Goal: Information Seeking & Learning: Learn about a topic

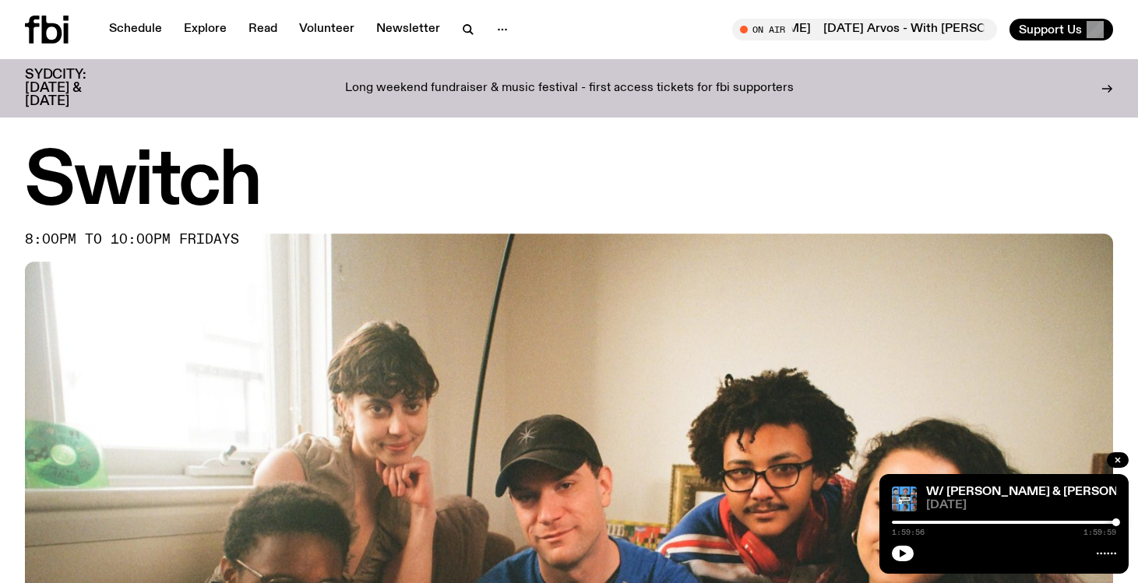
click at [544, 83] on p "Long weekend fundraiser & music festival - first access tickets for fbi support…" at bounding box center [569, 89] width 449 height 14
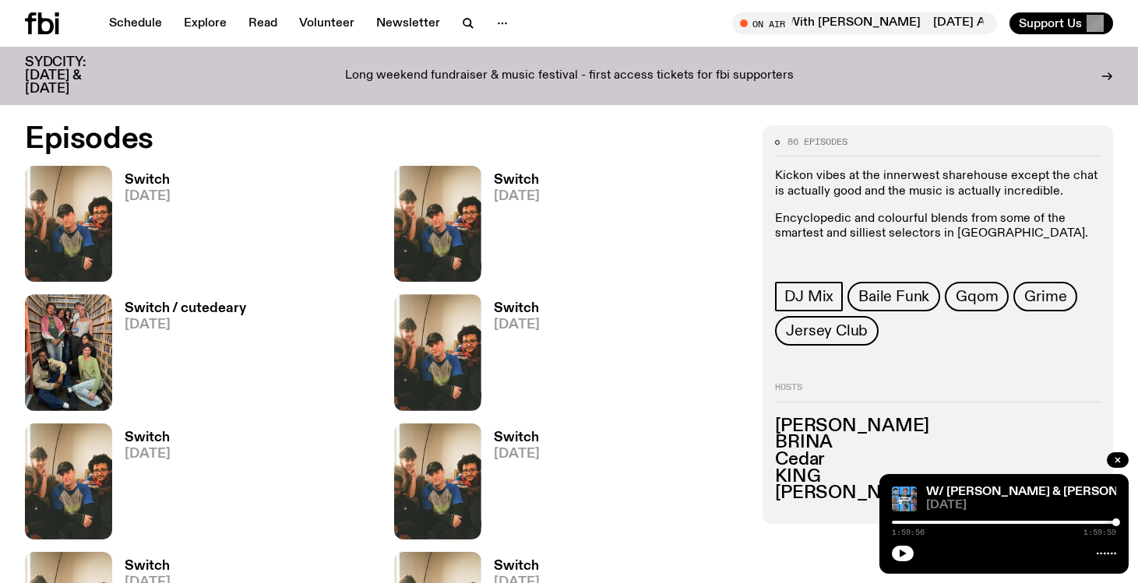
scroll to position [732, 0]
click at [1120, 466] on button "button" at bounding box center [1118, 461] width 22 height 16
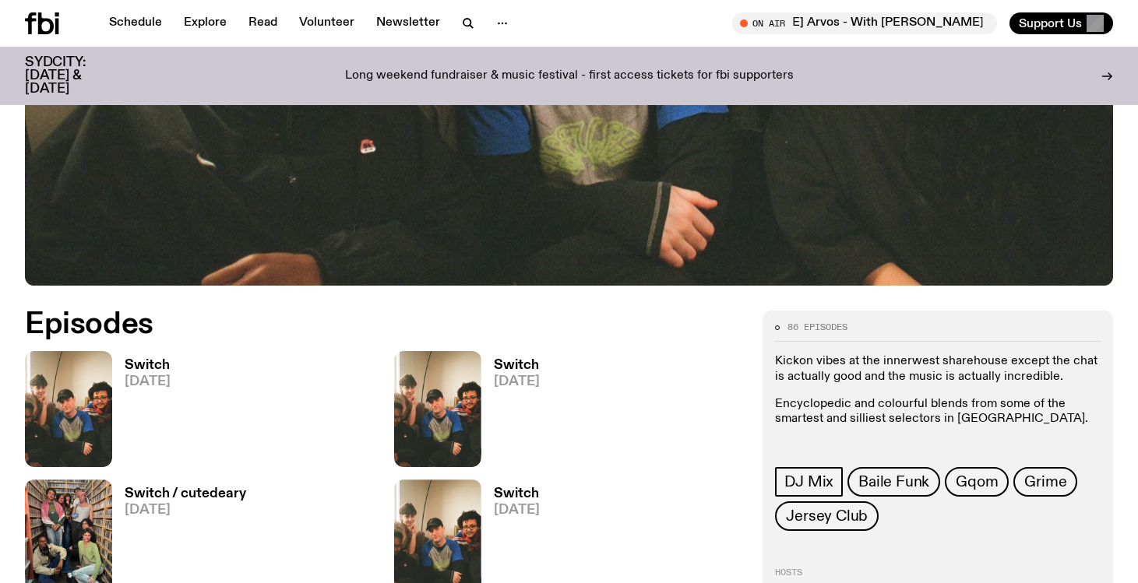
scroll to position [599, 0]
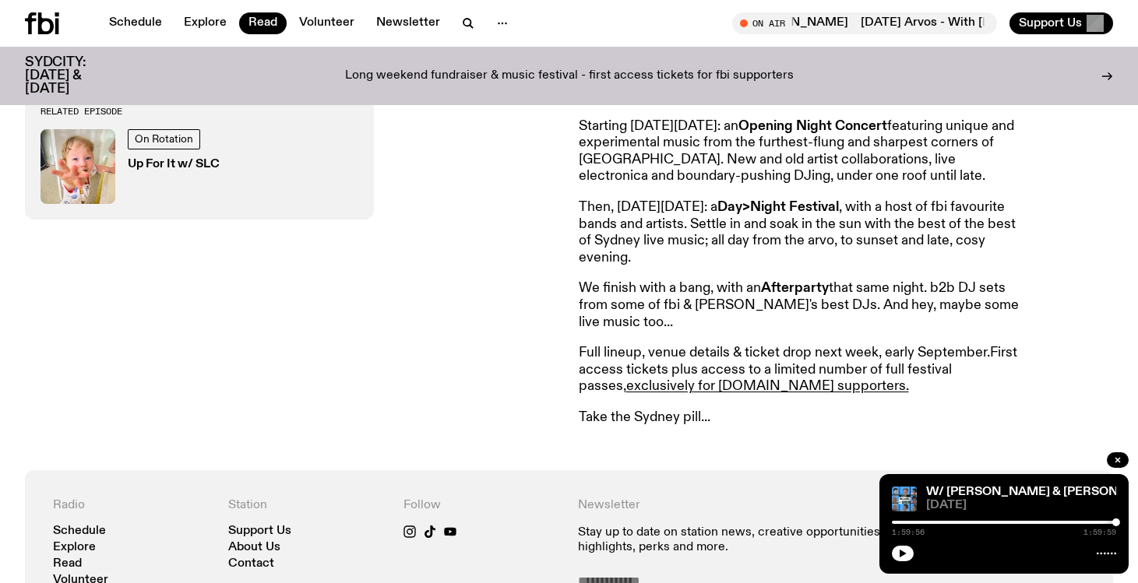
scroll to position [691, 0]
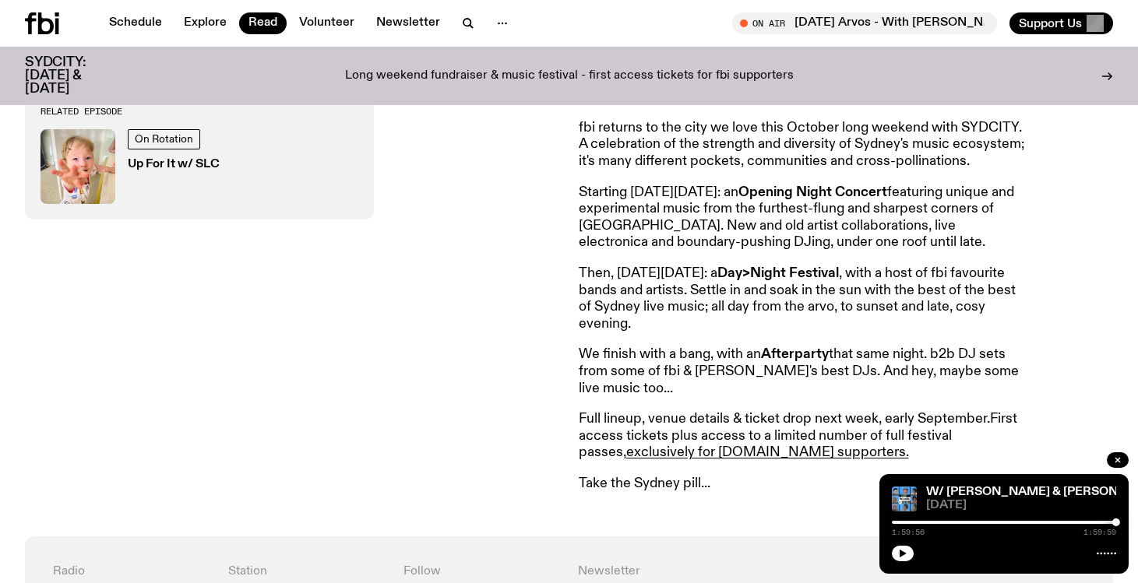
click at [601, 270] on p "Then, [DATE][DATE]: a Day>Night Festival , with a host of fbi favourite bands a…" at bounding box center [803, 299] width 449 height 67
click at [1118, 461] on icon "button" at bounding box center [1117, 460] width 5 height 5
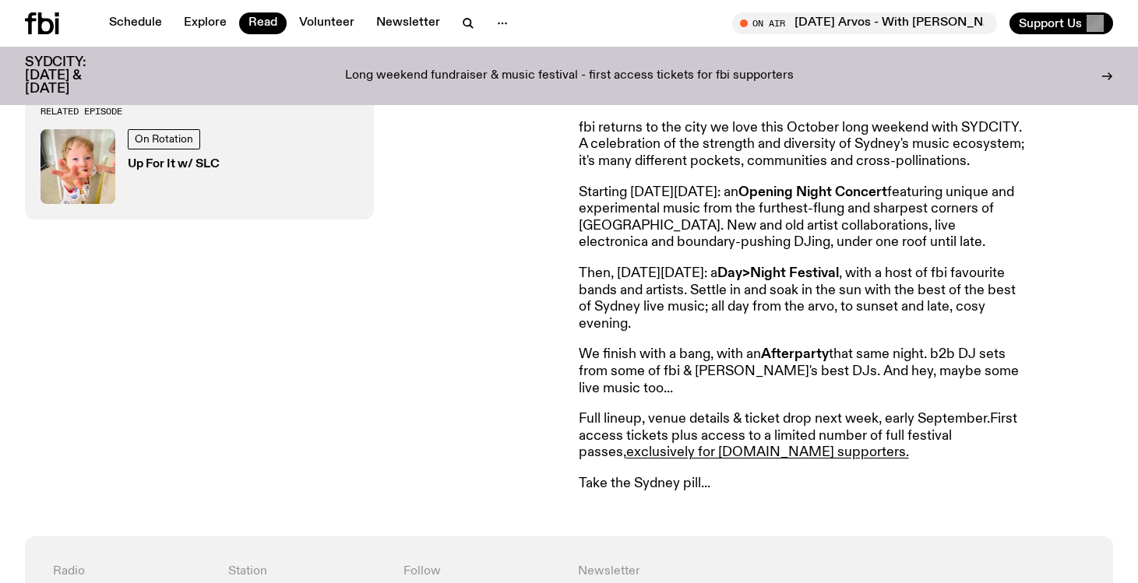
click at [551, 273] on div "Related Episode On Rotation Up For It w/ SLC" at bounding box center [292, 252] width 535 height 481
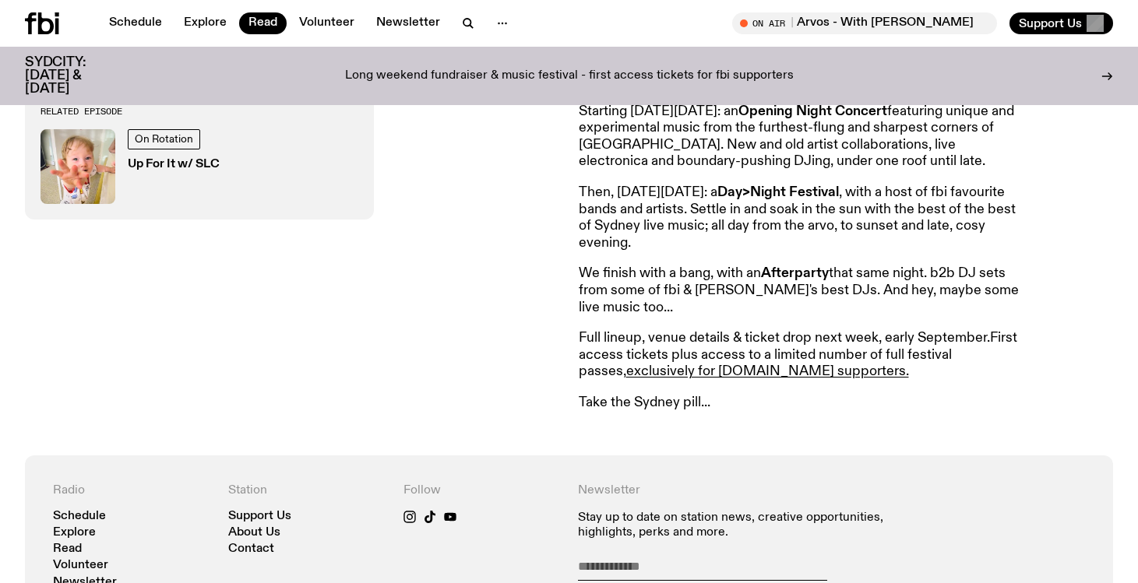
scroll to position [0, 0]
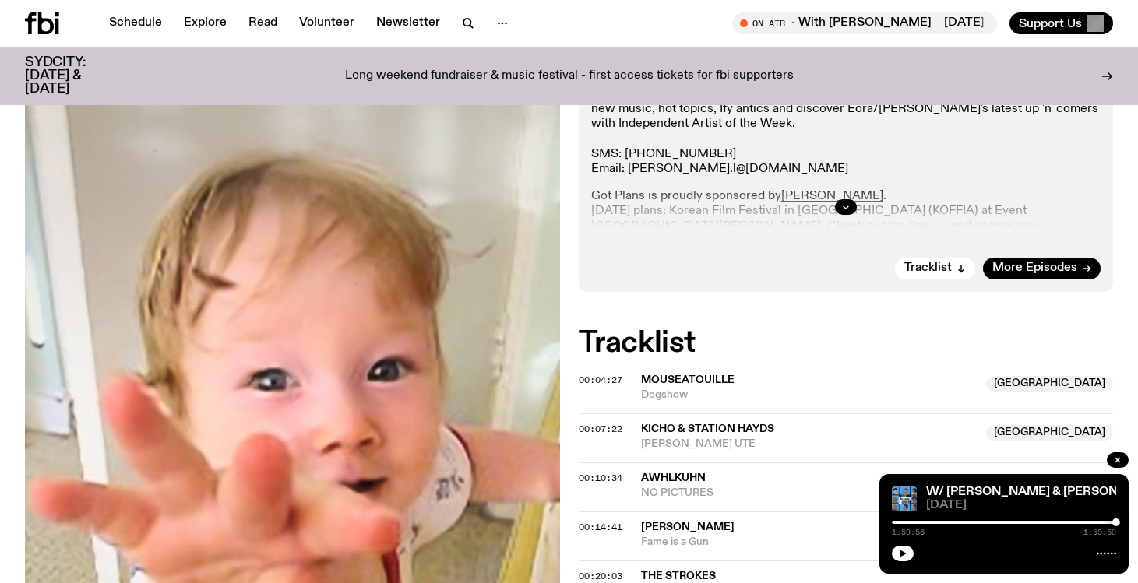
scroll to position [387, 0]
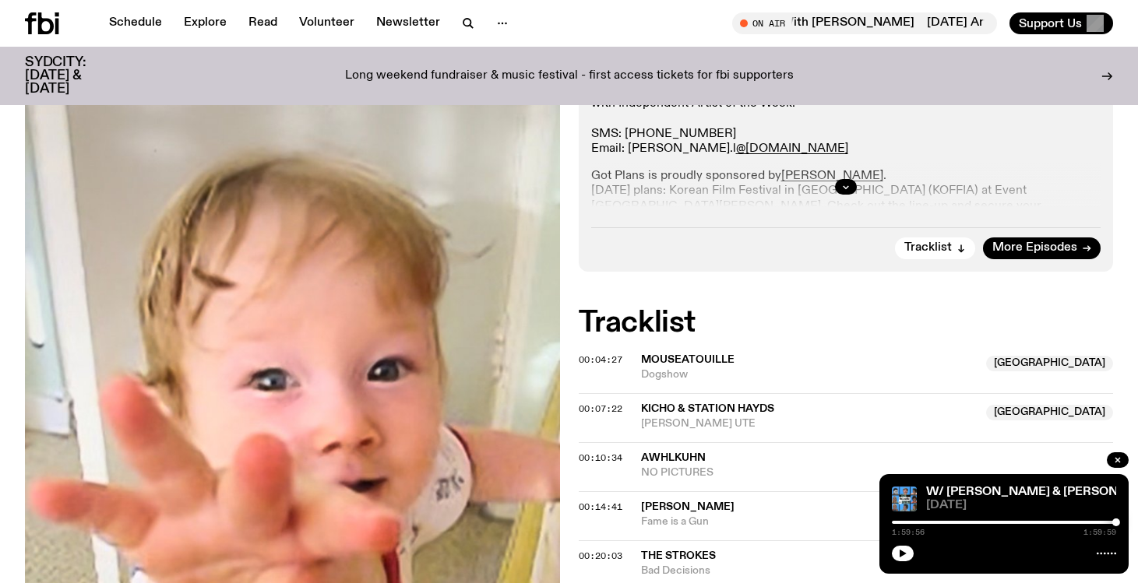
click at [845, 194] on div at bounding box center [846, 187] width 510 height 50
click at [850, 185] on icon "button" at bounding box center [845, 186] width 9 height 9
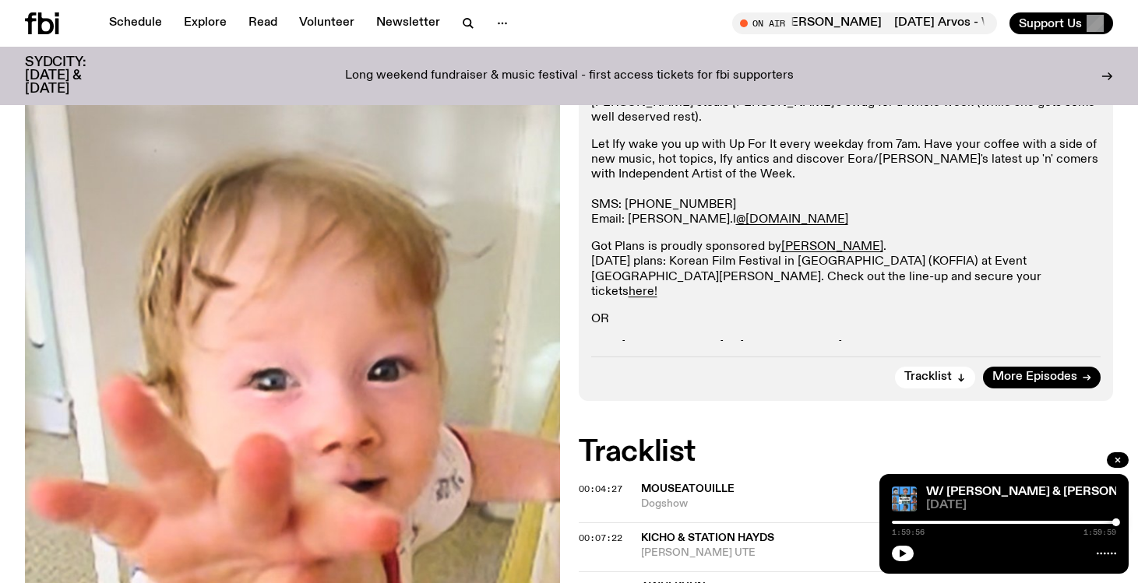
scroll to position [0, 0]
